Goal: Information Seeking & Learning: Learn about a topic

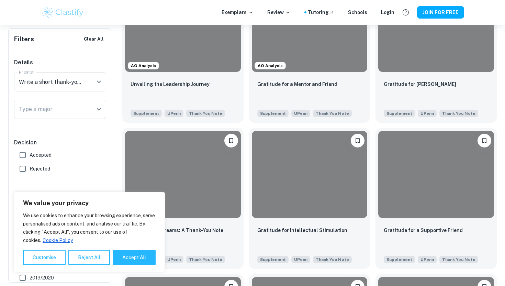
scroll to position [228, 0]
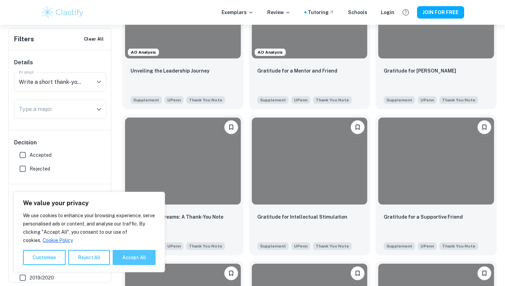
click at [139, 262] on button "Accept All" at bounding box center [134, 257] width 43 height 15
checkbox input "true"
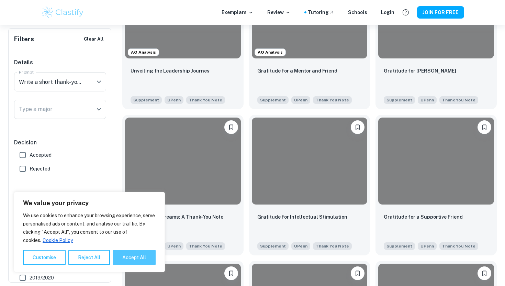
checkbox input "true"
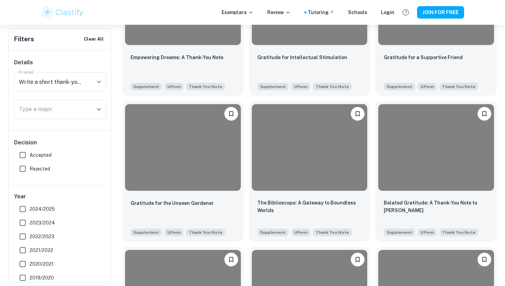
scroll to position [392, 0]
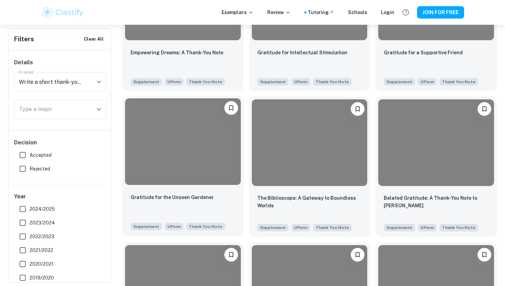
click at [155, 172] on div at bounding box center [183, 141] width 116 height 87
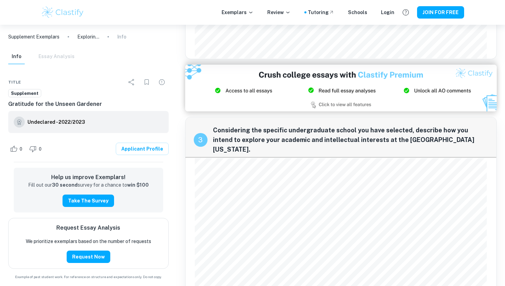
scroll to position [568, 0]
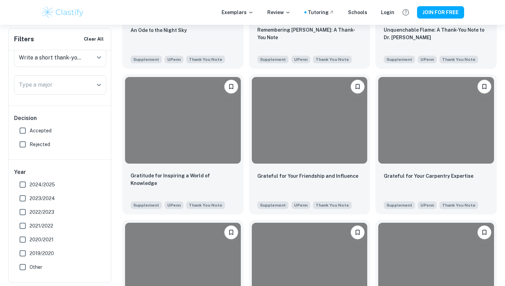
scroll to position [999, 0]
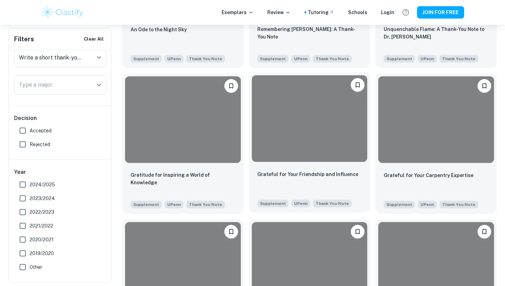
click at [268, 141] on div at bounding box center [310, 118] width 116 height 87
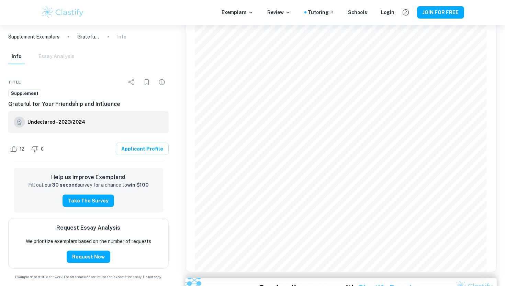
scroll to position [315, 0]
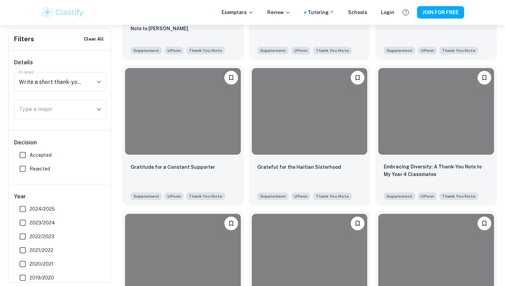
scroll to position [1285, 0]
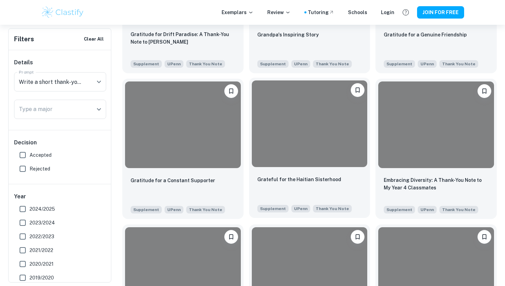
click at [277, 145] on div at bounding box center [310, 123] width 116 height 87
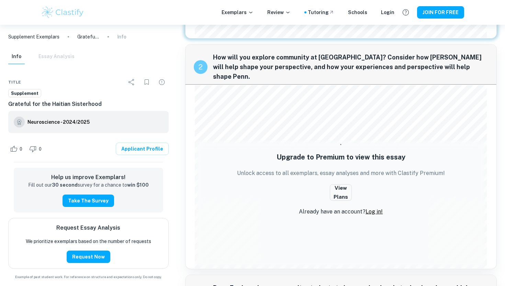
scroll to position [263, 0]
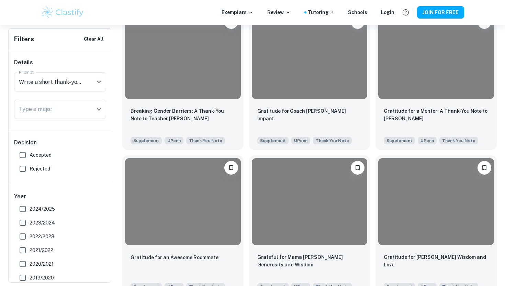
scroll to position [1656, 0]
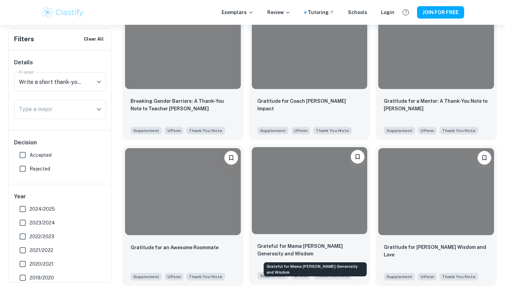
click at [276, 245] on p "Grateful for Mama [PERSON_NAME] Generosity and Wisdom" at bounding box center [309, 249] width 105 height 15
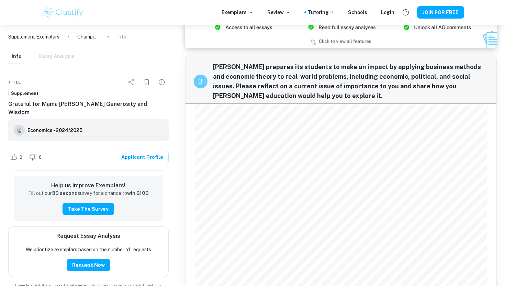
scroll to position [514, 0]
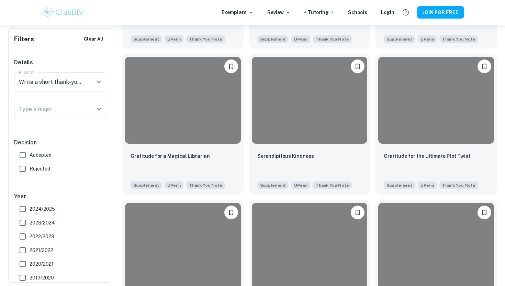
scroll to position [580, 0]
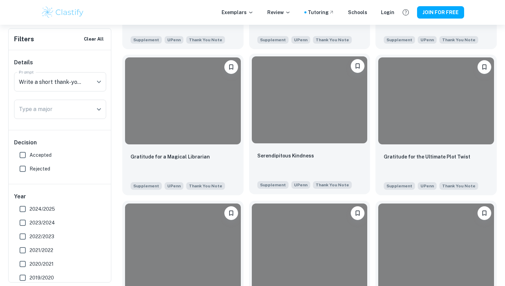
click at [273, 101] on div at bounding box center [310, 99] width 116 height 87
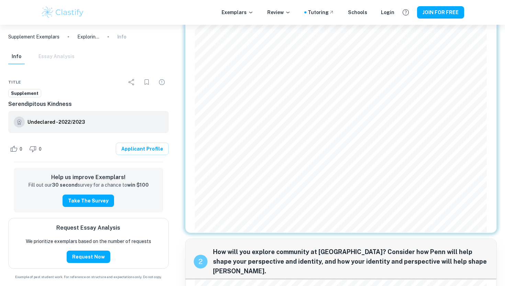
scroll to position [84, 0]
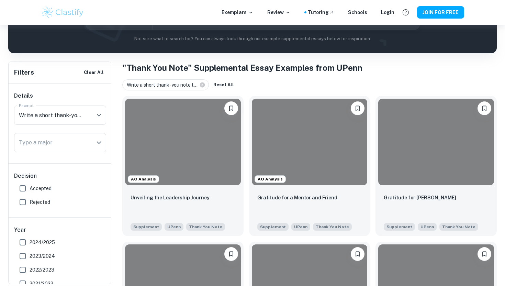
scroll to position [100, 0]
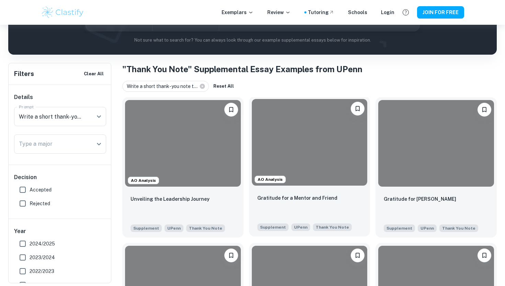
click at [291, 138] on div at bounding box center [310, 142] width 116 height 87
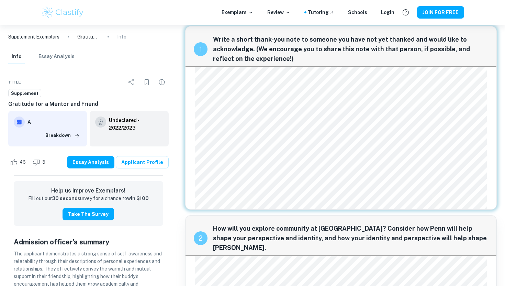
scroll to position [7, 0]
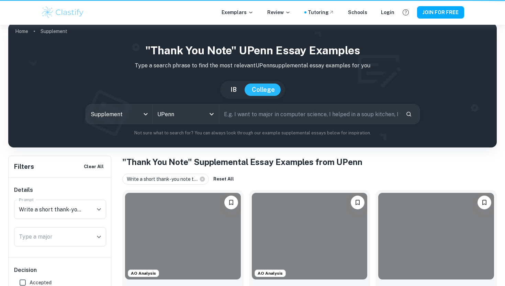
scroll to position [100, 0]
